Goal: Information Seeking & Learning: Learn about a topic

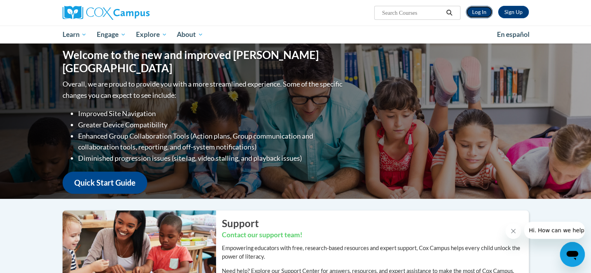
click at [482, 12] on link "Log In" at bounding box center [479, 12] width 27 height 12
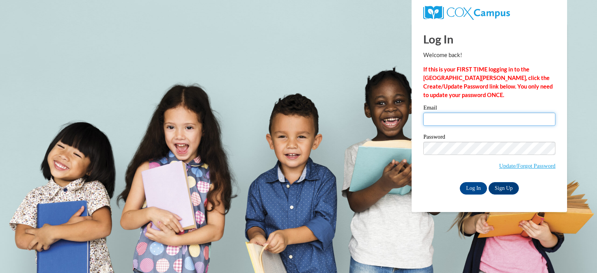
click at [464, 119] on input "Email" at bounding box center [489, 119] width 132 height 13
type input "lehabrooks@gmail.com"
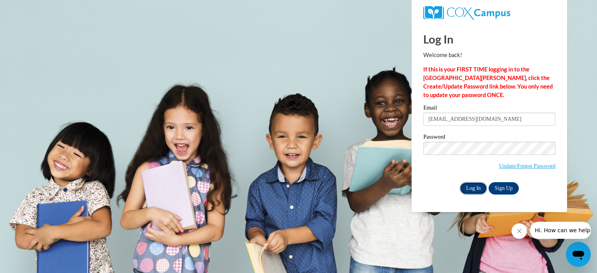
click at [474, 188] on input "Log In" at bounding box center [473, 188] width 27 height 12
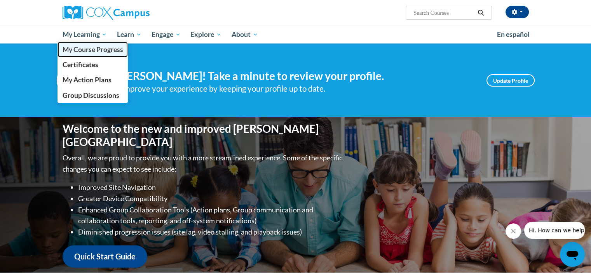
click at [94, 51] on span "My Course Progress" at bounding box center [92, 49] width 61 height 8
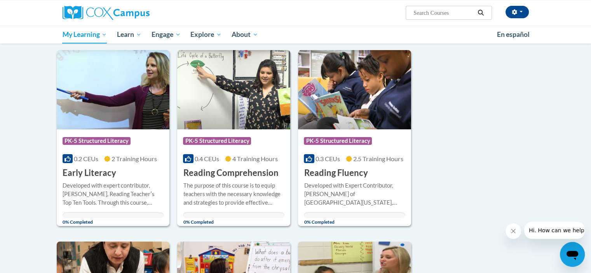
scroll to position [78, 0]
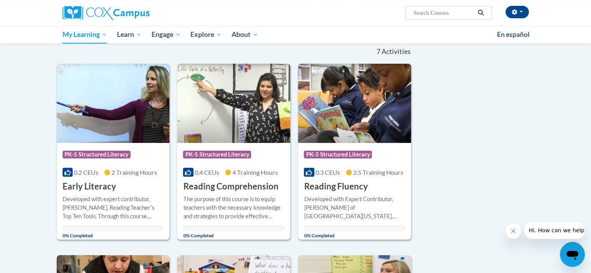
click at [421, 11] on input "Search..." at bounding box center [444, 12] width 62 height 9
type input "GACE exam"
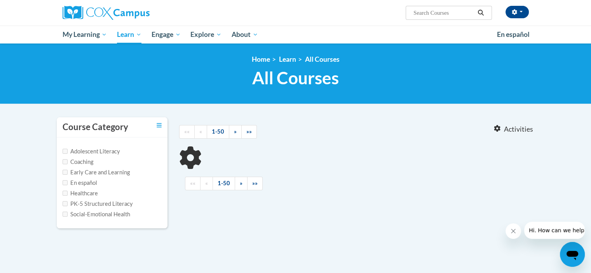
type input "GACE exam"
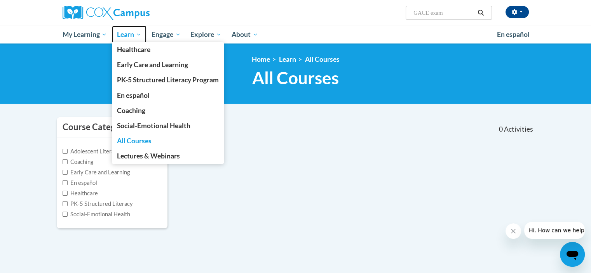
click at [138, 35] on span "Learn" at bounding box center [129, 34] width 24 height 9
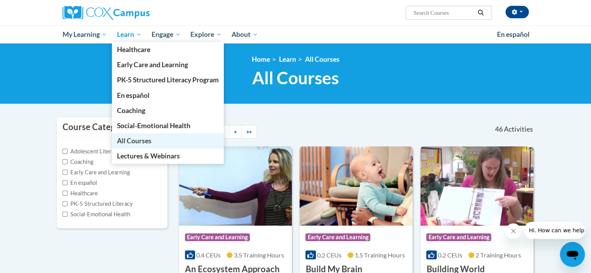
click at [142, 141] on span "All Courses" at bounding box center [134, 141] width 35 height 8
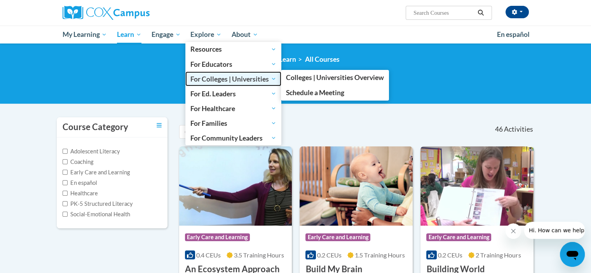
click at [220, 79] on span "For Colleges | Universities" at bounding box center [233, 78] width 86 height 9
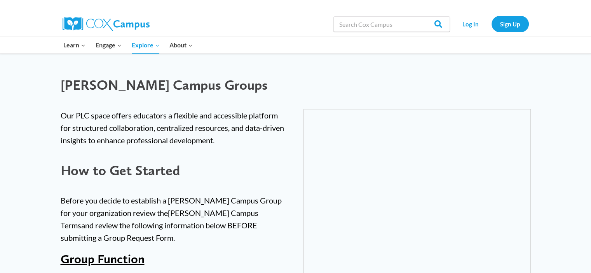
scroll to position [1710, 0]
